Goal: Task Accomplishment & Management: Manage account settings

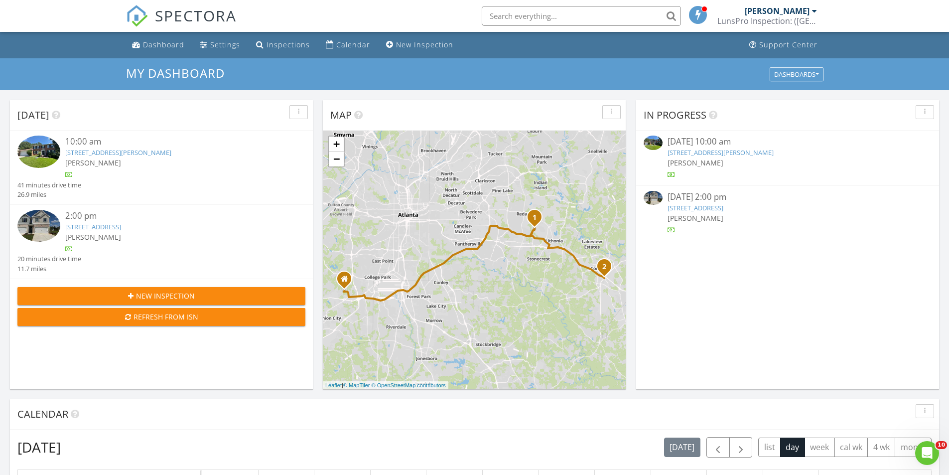
click at [102, 155] on link "1956 Spencer Oaks Ln , Lithonia, GA 30058" at bounding box center [118, 152] width 106 height 9
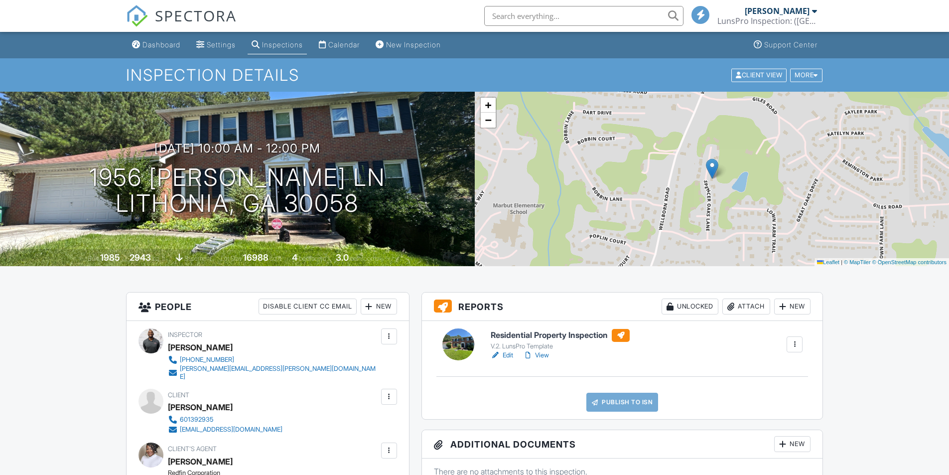
click at [518, 333] on h6 "Residential Property Inspection" at bounding box center [560, 335] width 139 height 13
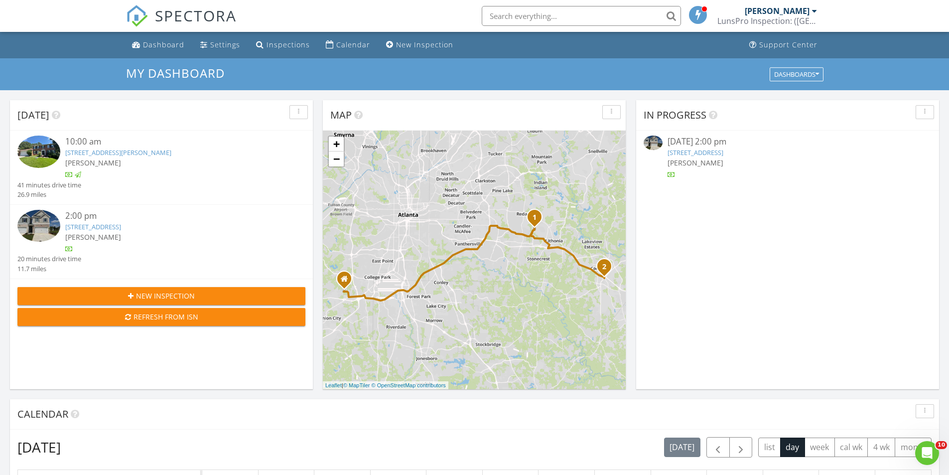
click at [107, 230] on link "6011 Pine Bluff Pl #158, Conyers, GA 30013" at bounding box center [93, 226] width 56 height 9
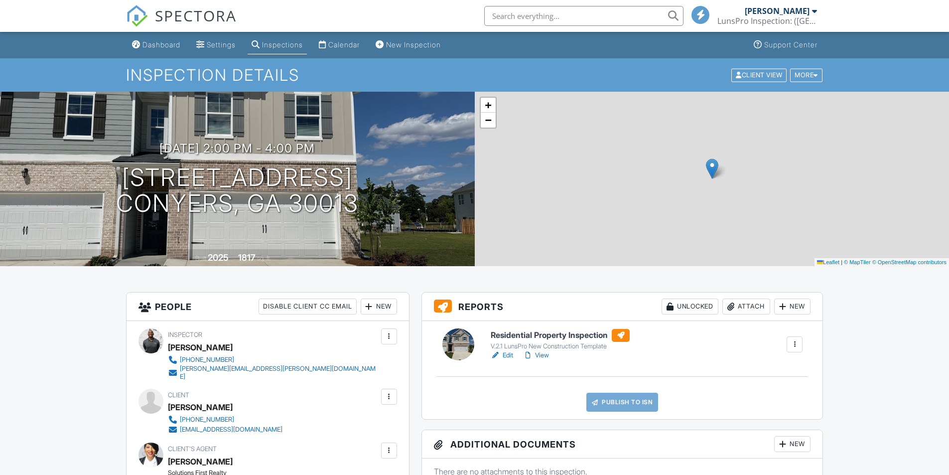
click at [519, 332] on h6 "Residential Property Inspection" at bounding box center [560, 335] width 139 height 13
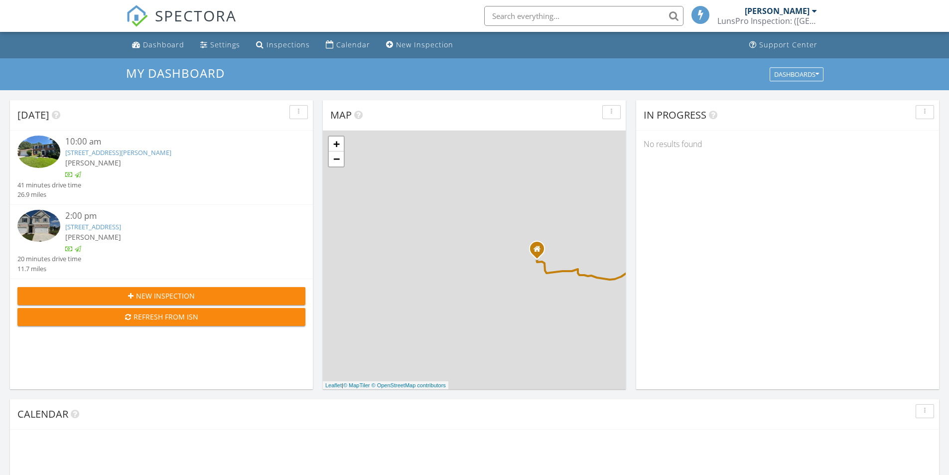
scroll to position [5, 5]
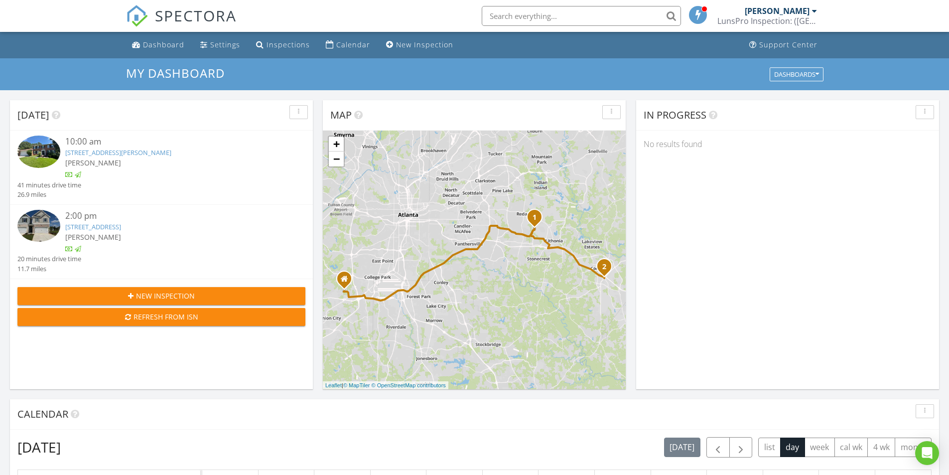
click at [802, 10] on div "[PERSON_NAME]" at bounding box center [777, 11] width 65 height 10
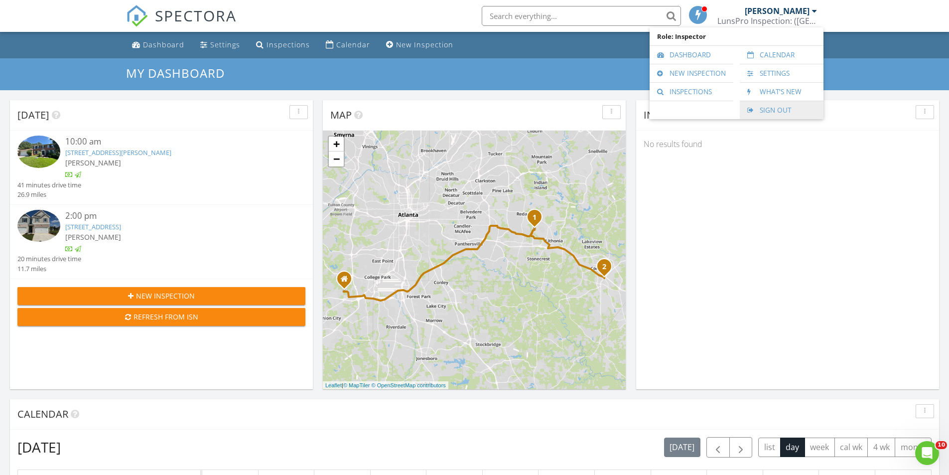
scroll to position [0, 0]
click at [768, 113] on link "Sign Out" at bounding box center [782, 110] width 74 height 18
